Goal: Check status: Check status

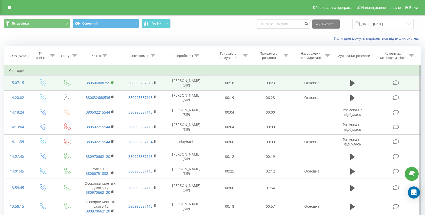
click at [113, 81] on icon at bounding box center [112, 83] width 3 height 4
